Goal: Task Accomplishment & Management: Manage account settings

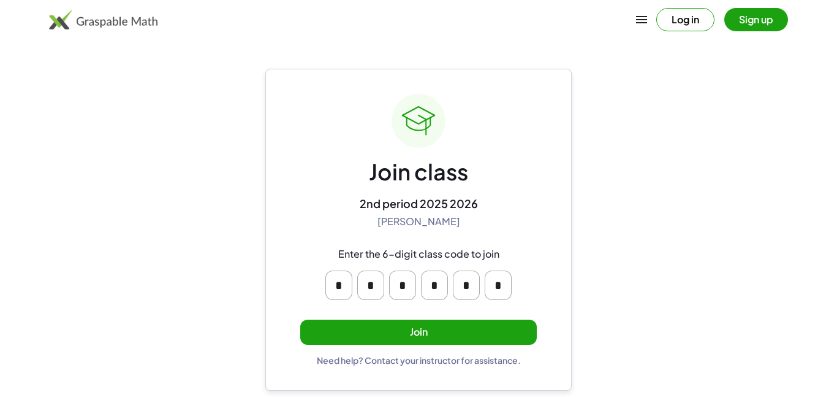
click at [446, 321] on button "Join" at bounding box center [418, 331] width 237 height 25
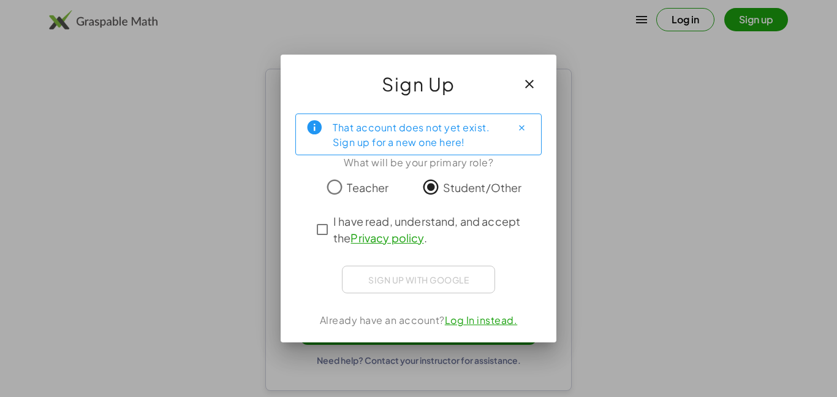
click at [364, 219] on span "I have read, understand, and accept the Privacy policy ." at bounding box center [429, 229] width 192 height 33
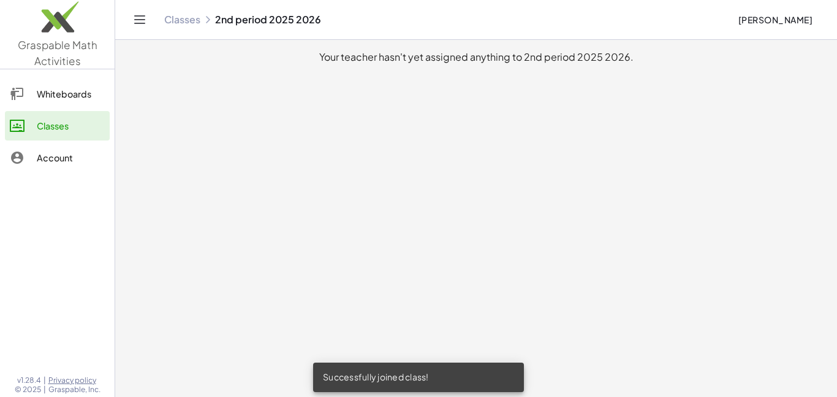
click at [55, 96] on div "Whiteboards" at bounding box center [71, 93] width 68 height 15
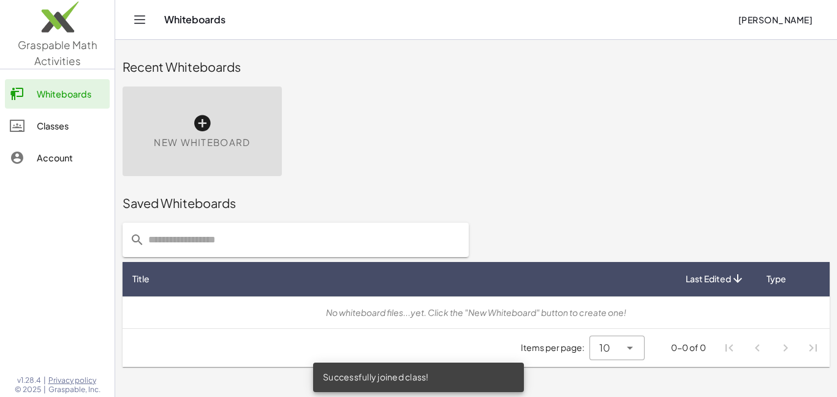
click at [70, 116] on link "Classes" at bounding box center [57, 125] width 105 height 29
